Goal: Information Seeking & Learning: Learn about a topic

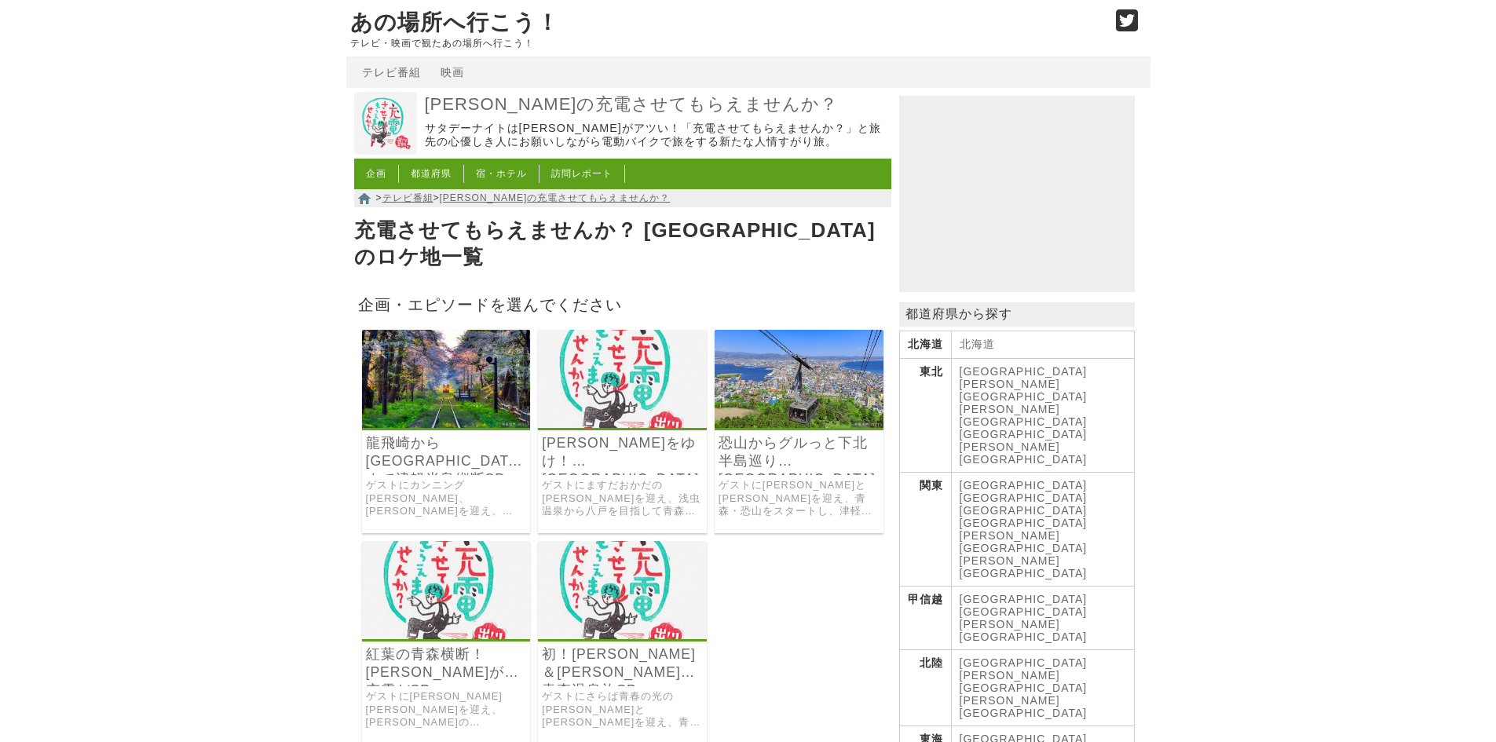
click at [375, 378] on img at bounding box center [446, 379] width 169 height 98
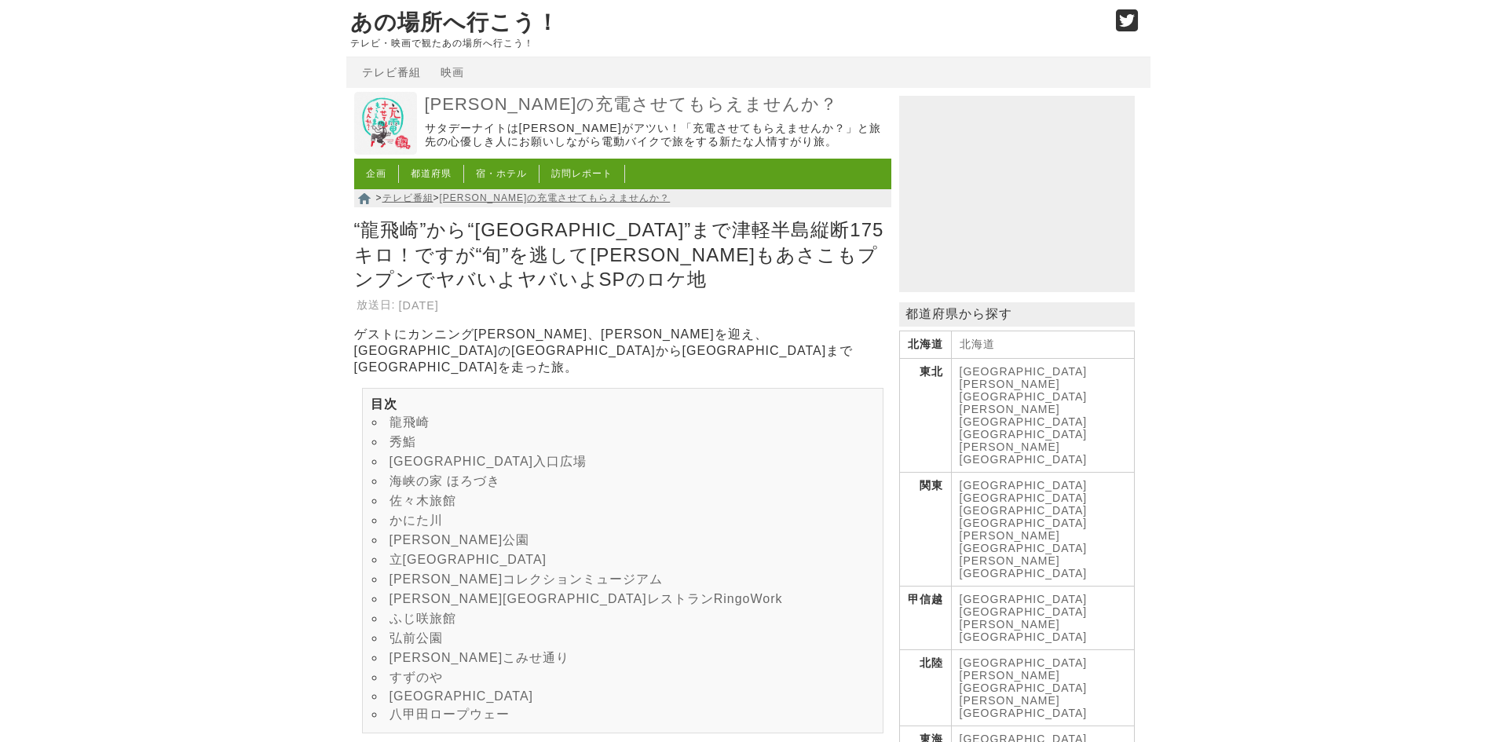
drag, startPoint x: 0, startPoint y: 0, endPoint x: 384, endPoint y: 378, distance: 538.6
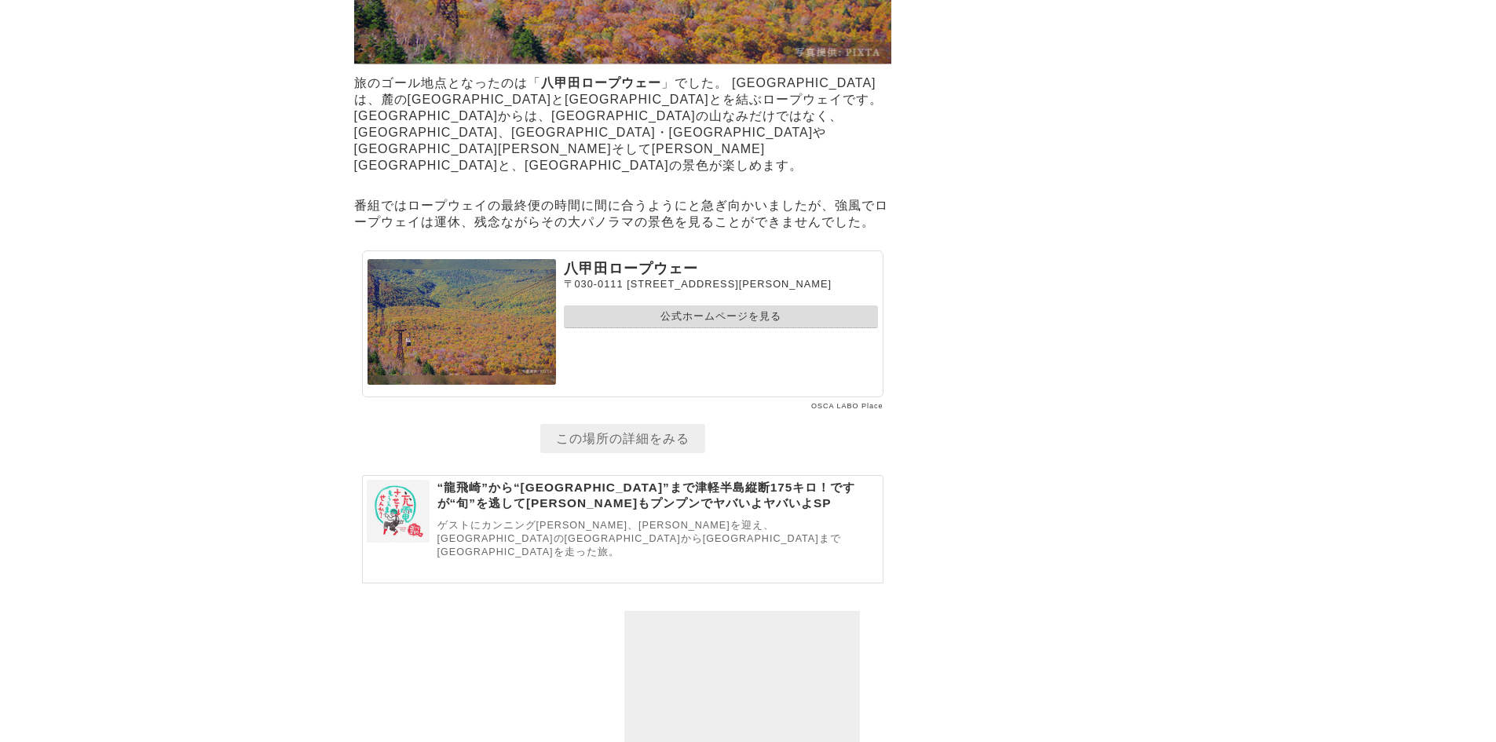
scroll to position [9084, 0]
